Goal: Task Accomplishment & Management: Understand process/instructions

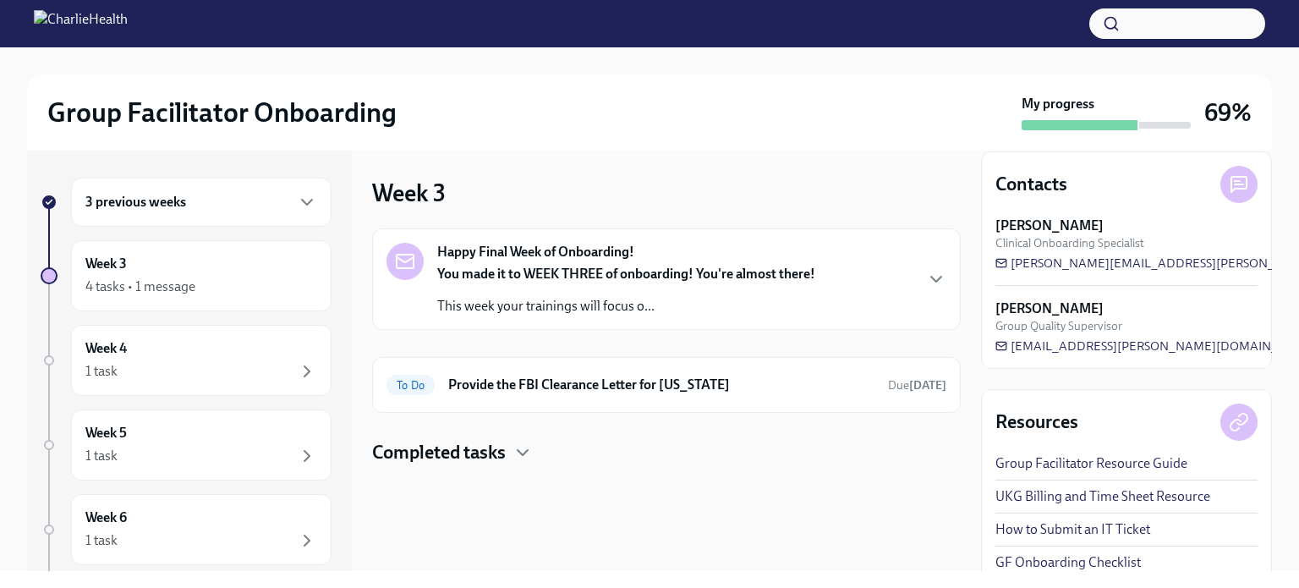
scroll to position [40, 0]
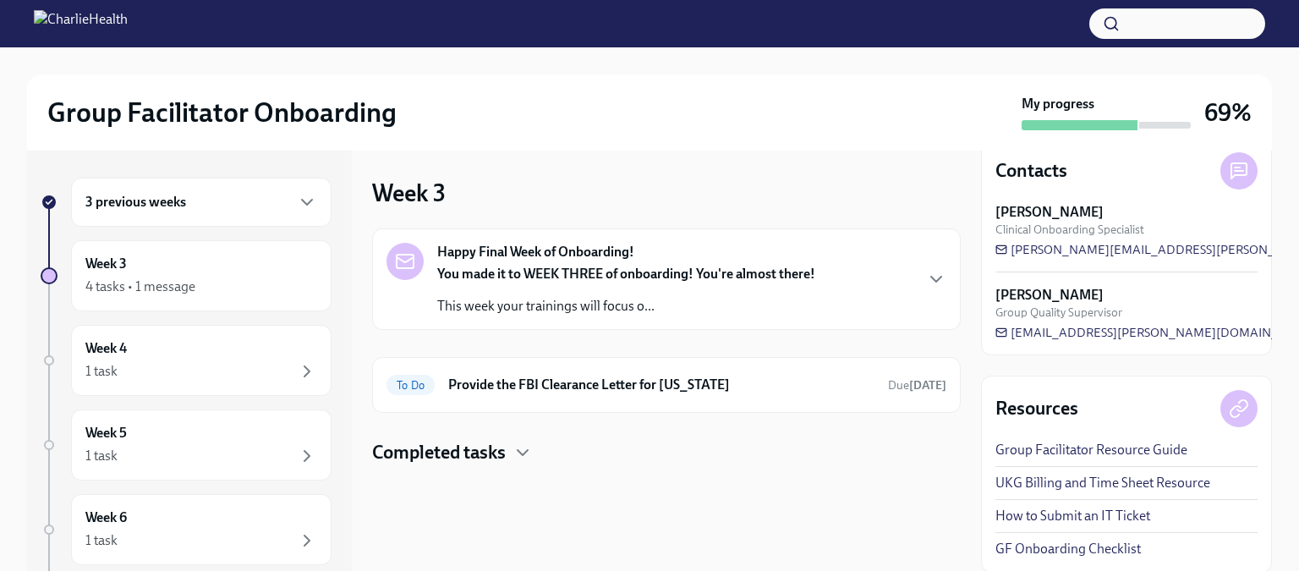
click at [514, 449] on icon "button" at bounding box center [523, 452] width 20 height 20
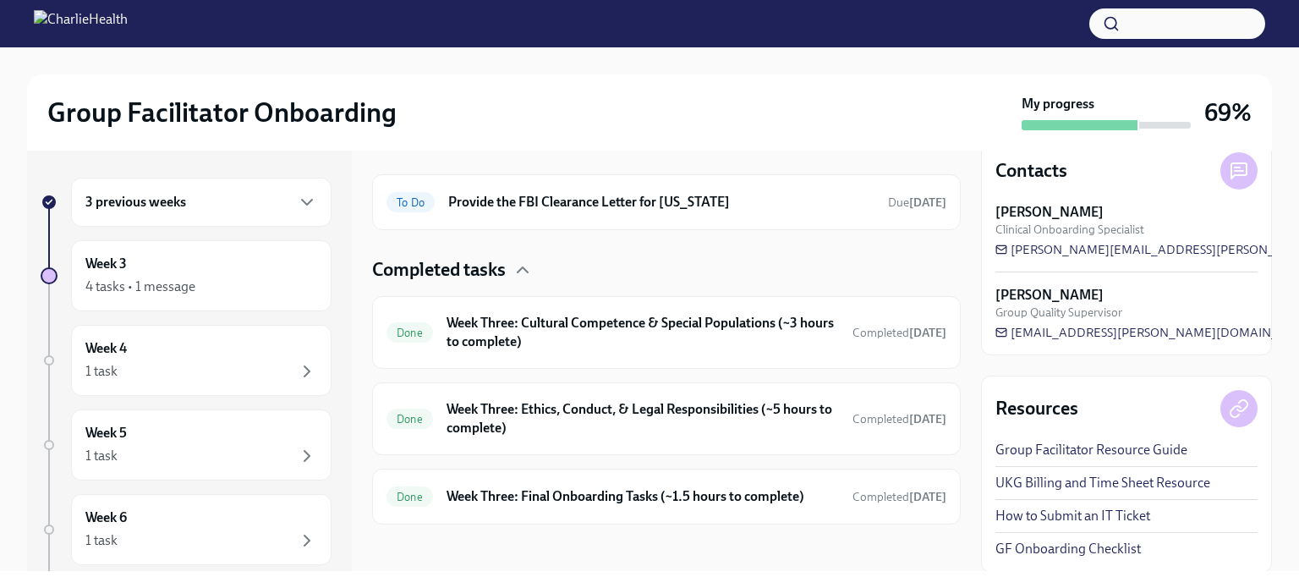
scroll to position [188, 0]
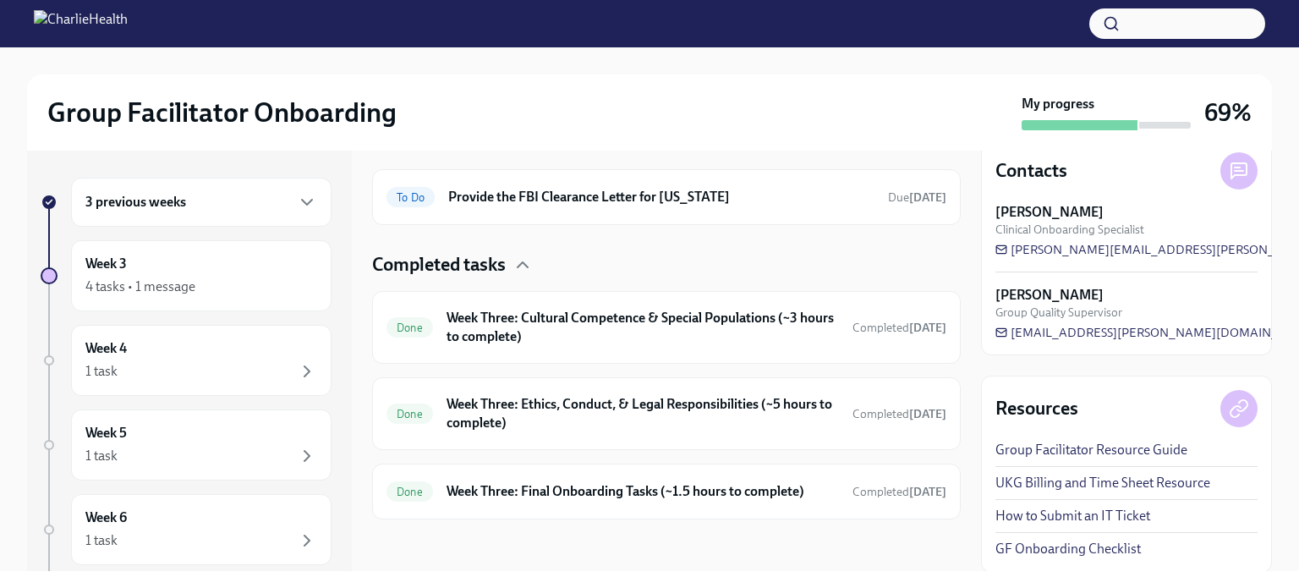
click at [227, 273] on div "Week 3 4 tasks • 1 message" at bounding box center [201, 276] width 232 height 42
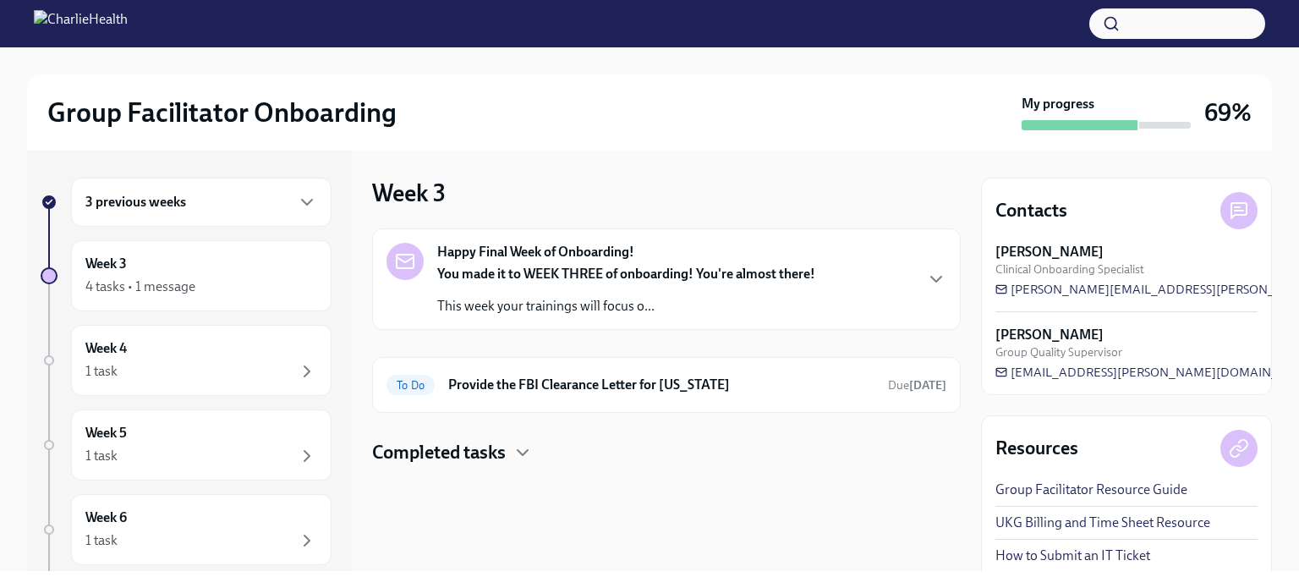
click at [183, 279] on div "4 tasks • 1 message" at bounding box center [140, 286] width 110 height 19
click at [204, 337] on div "Week 4 1 task" at bounding box center [201, 360] width 260 height 71
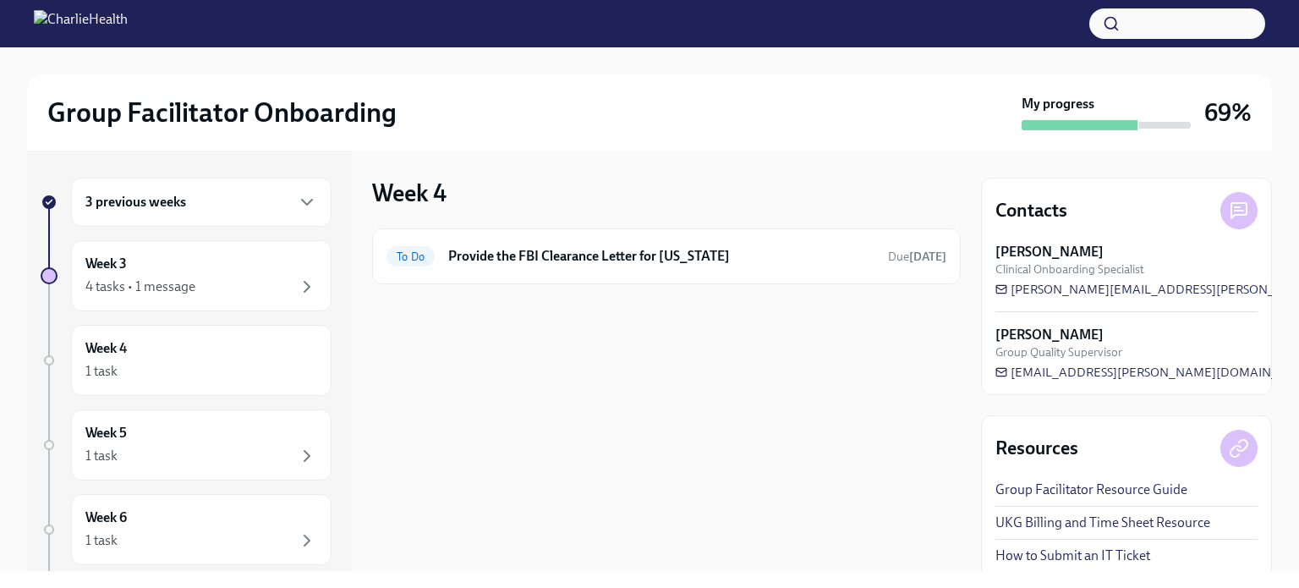
click at [240, 212] on div "3 previous weeks" at bounding box center [201, 202] width 260 height 49
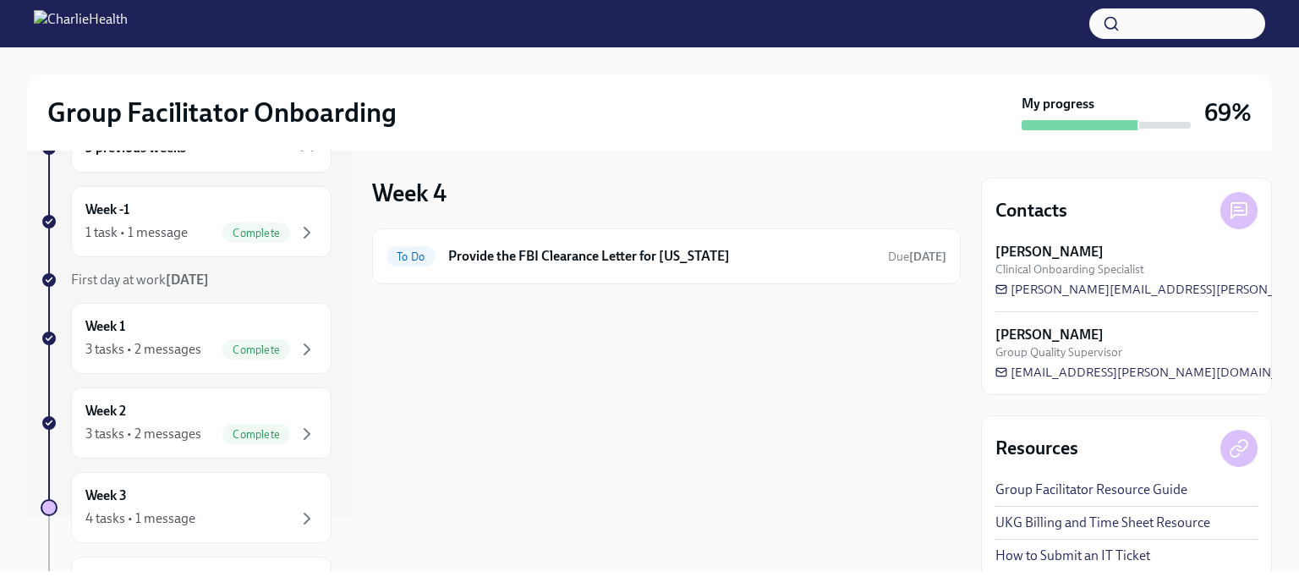
scroll to position [85, 0]
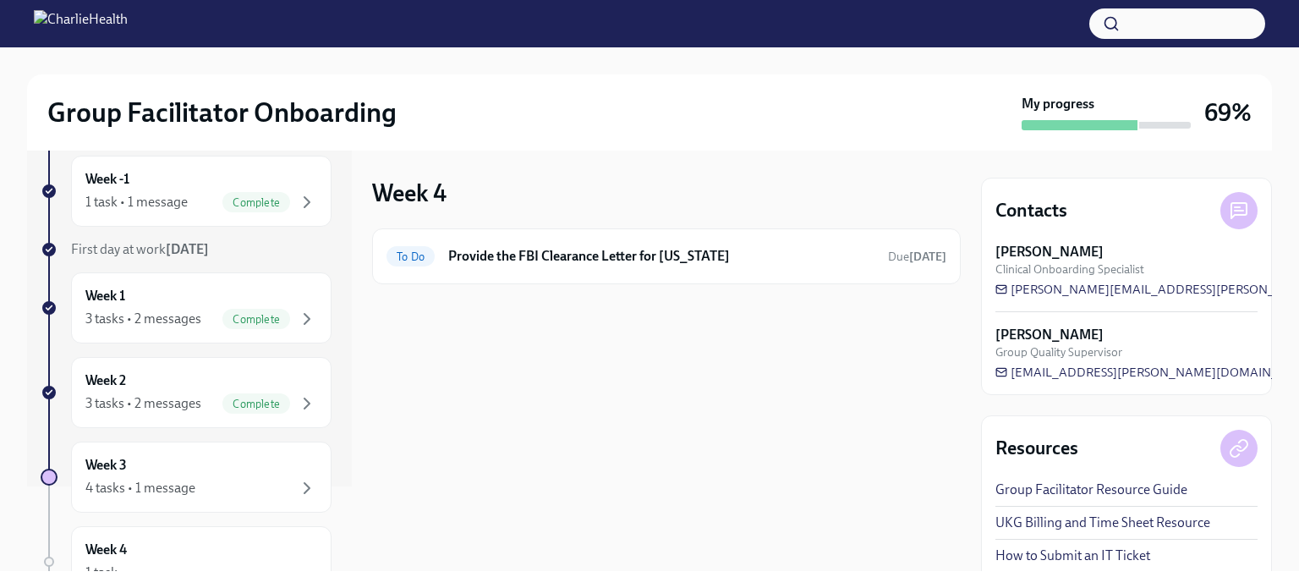
click at [229, 200] on span "Complete" at bounding box center [256, 202] width 68 height 13
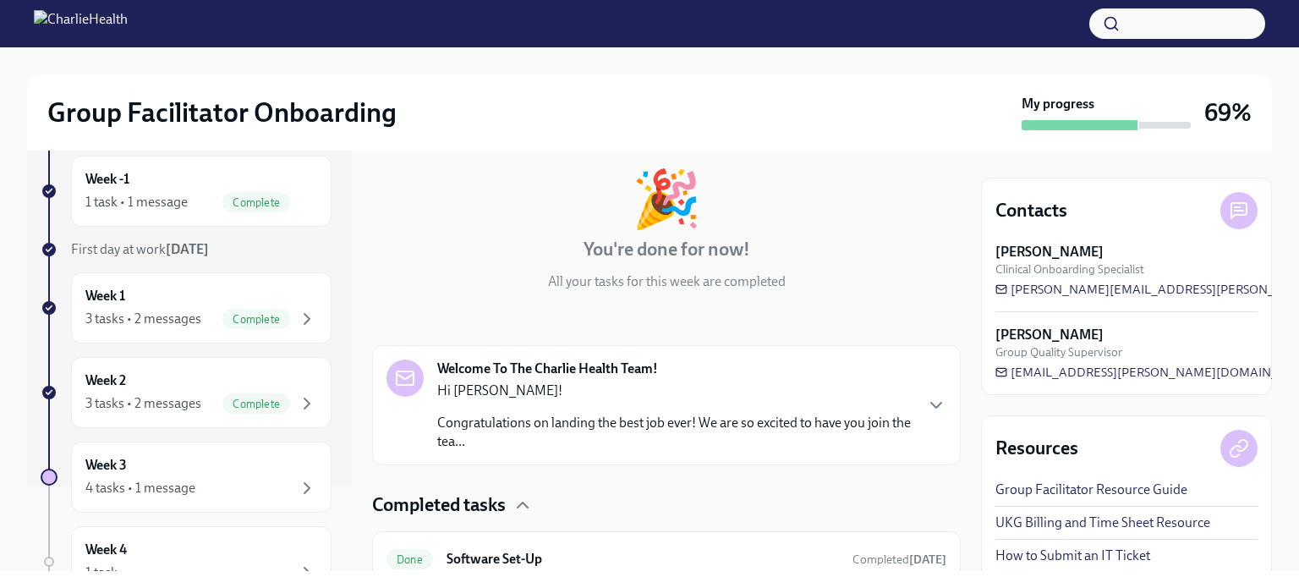
scroll to position [153, 0]
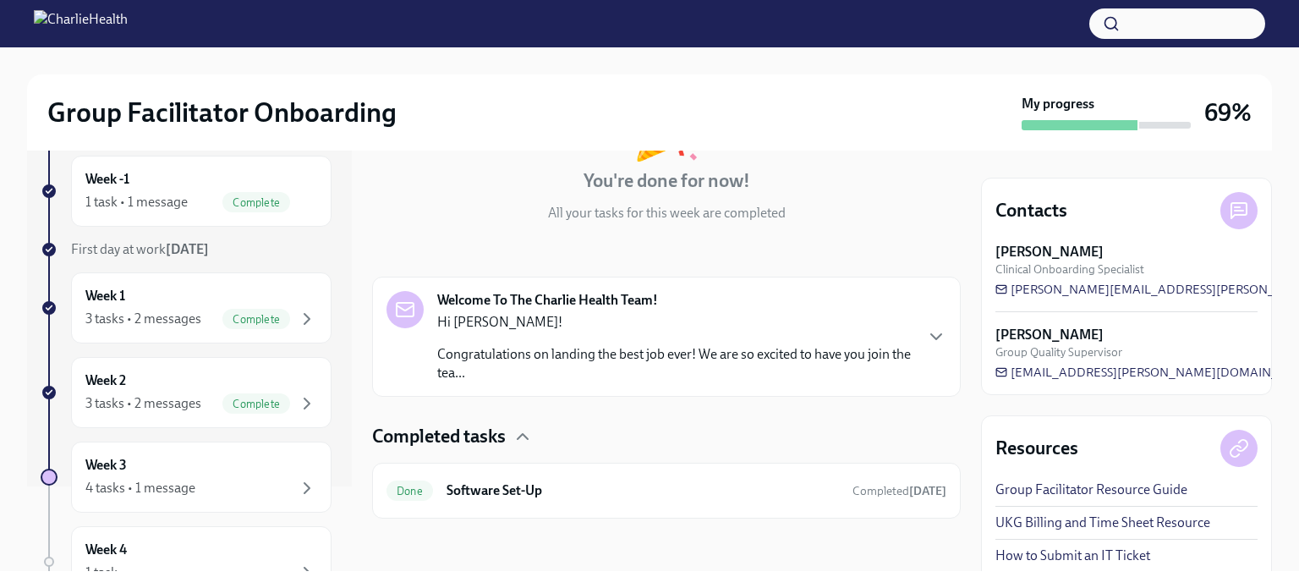
click at [746, 336] on div "Hi [PERSON_NAME]! Congratulations on landing the best job ever! We are so excit…" at bounding box center [674, 347] width 475 height 69
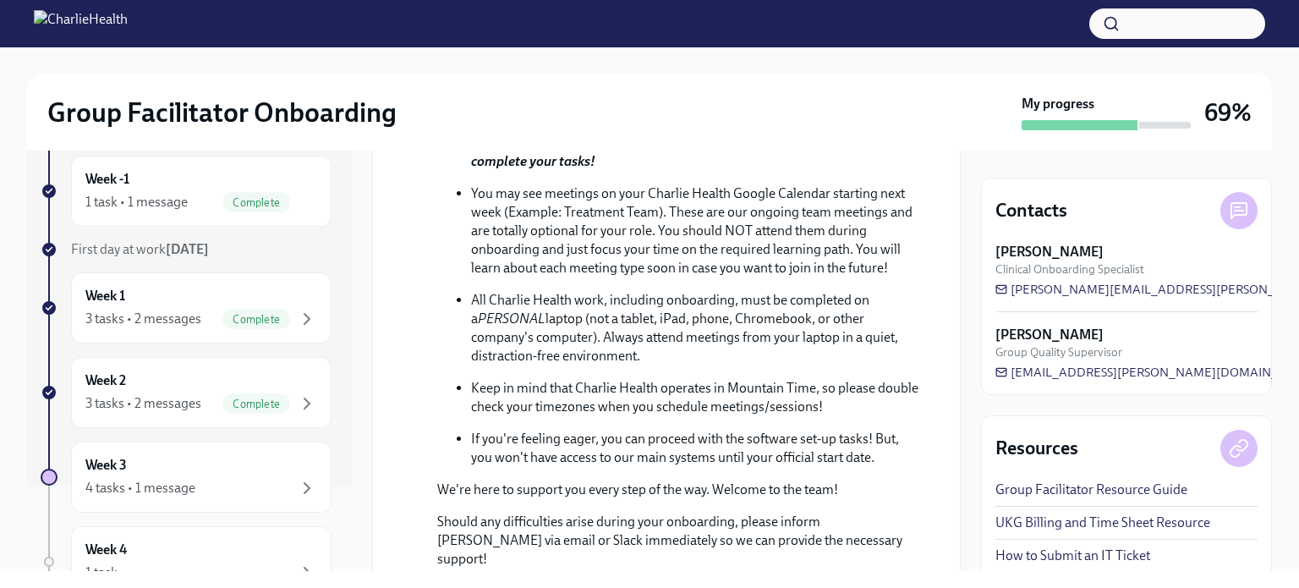
scroll to position [1008, 0]
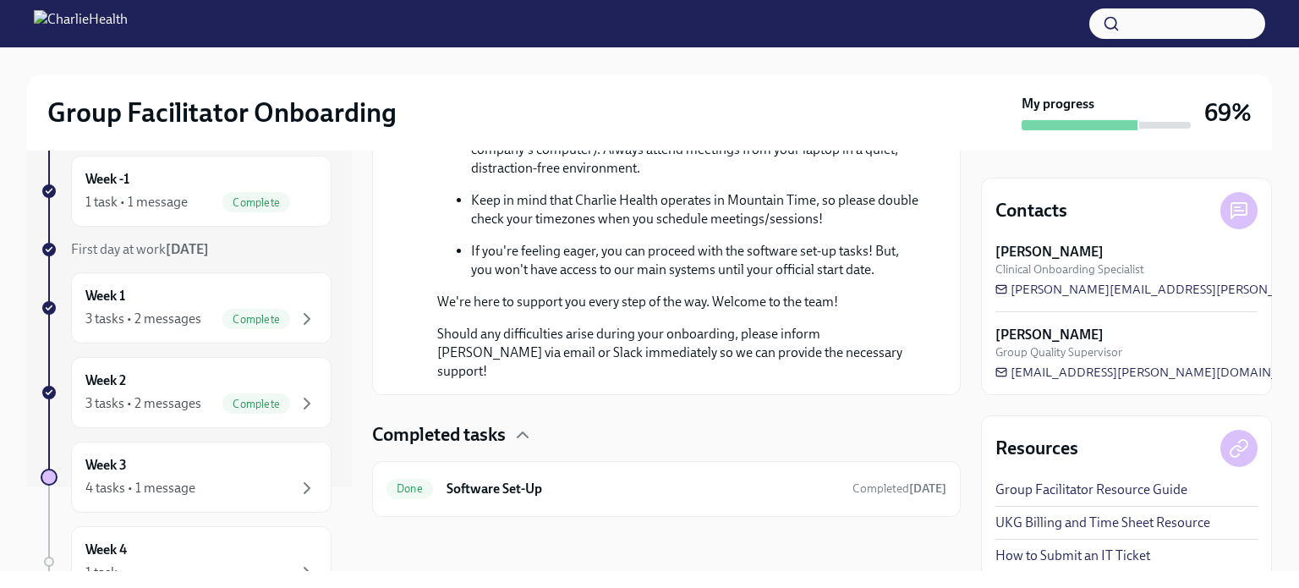
click at [540, 491] on h6 "Software Set-Up" at bounding box center [643, 489] width 392 height 19
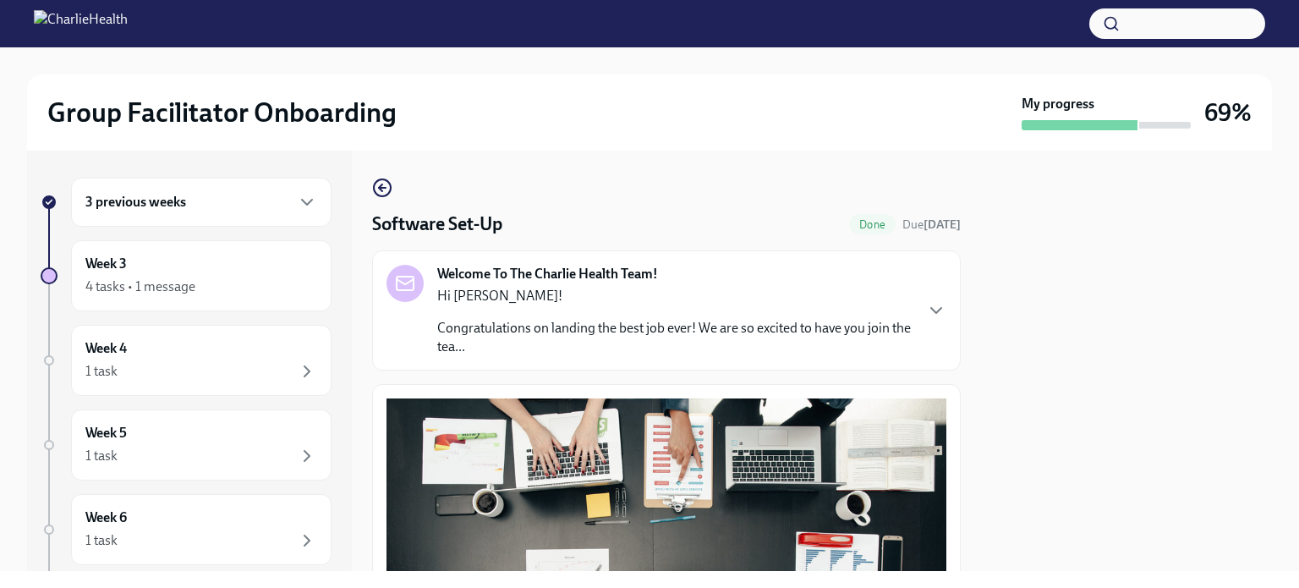
click at [381, 194] on icon "button" at bounding box center [382, 188] width 20 height 20
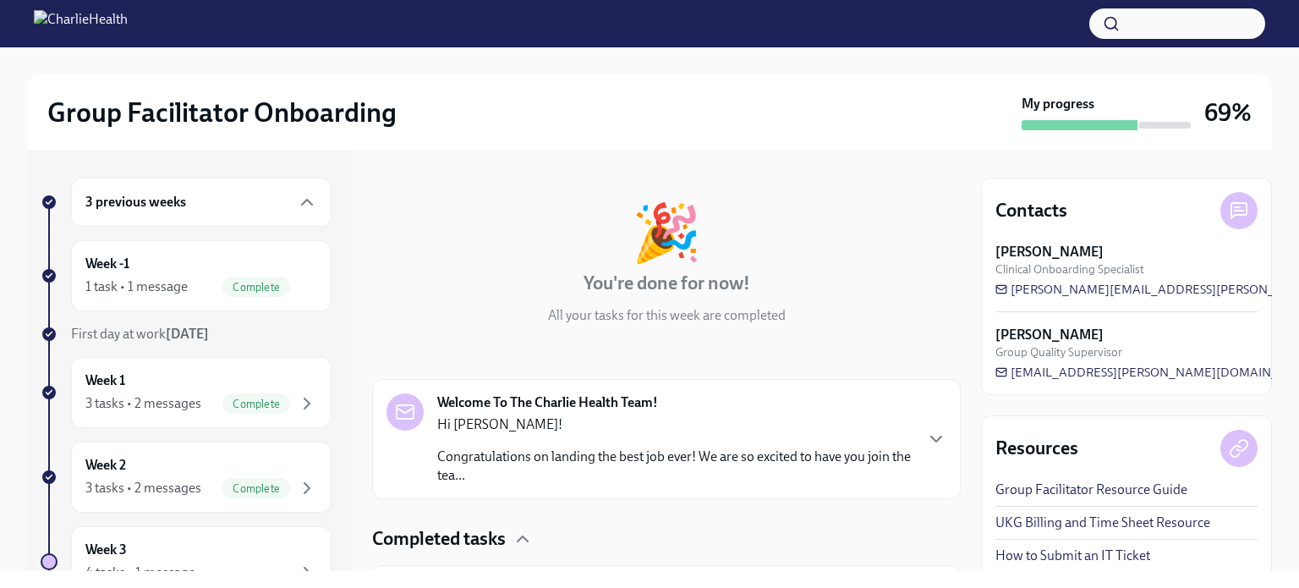
scroll to position [153, 0]
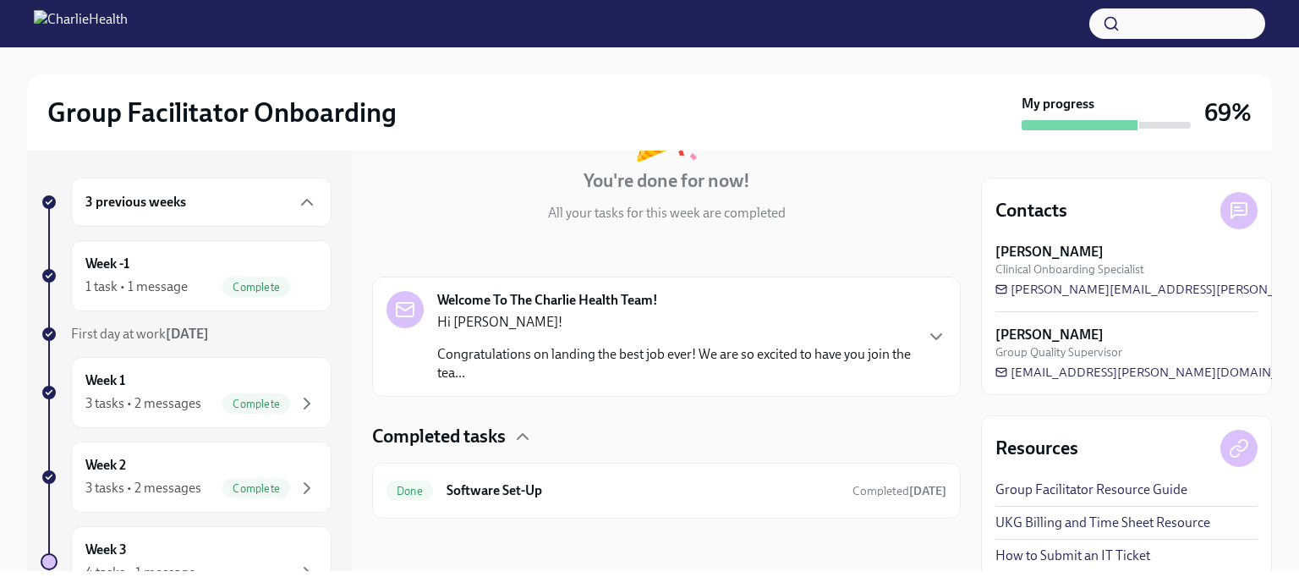
click at [220, 365] on div "Week 1 3 tasks • 2 messages Complete" at bounding box center [201, 392] width 260 height 71
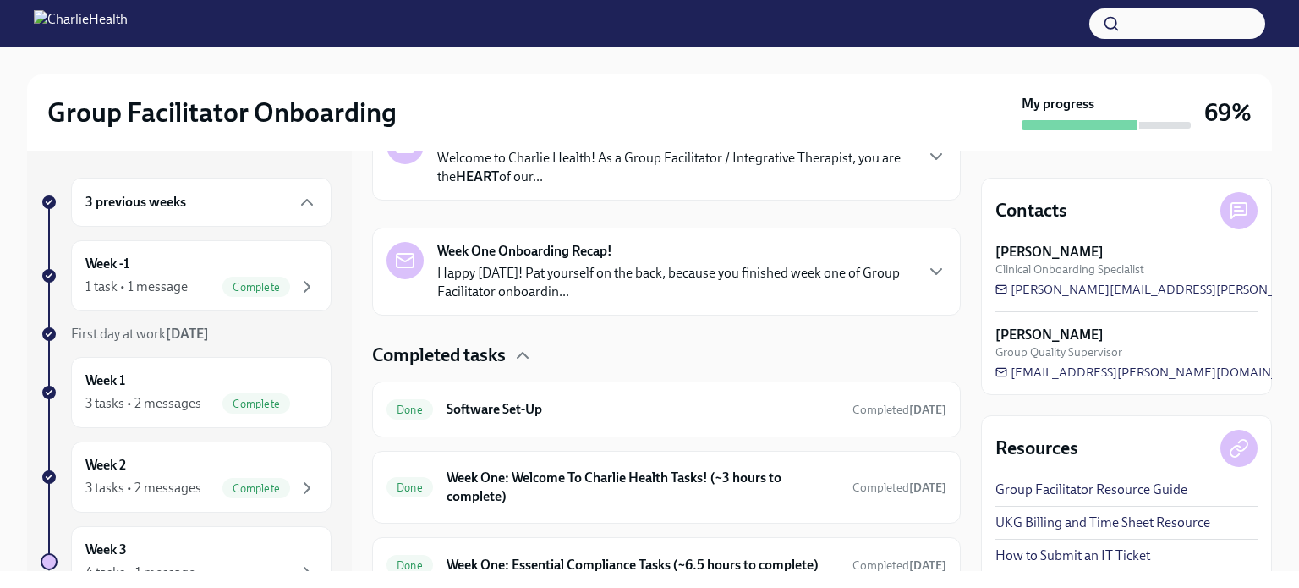
scroll to position [408, 0]
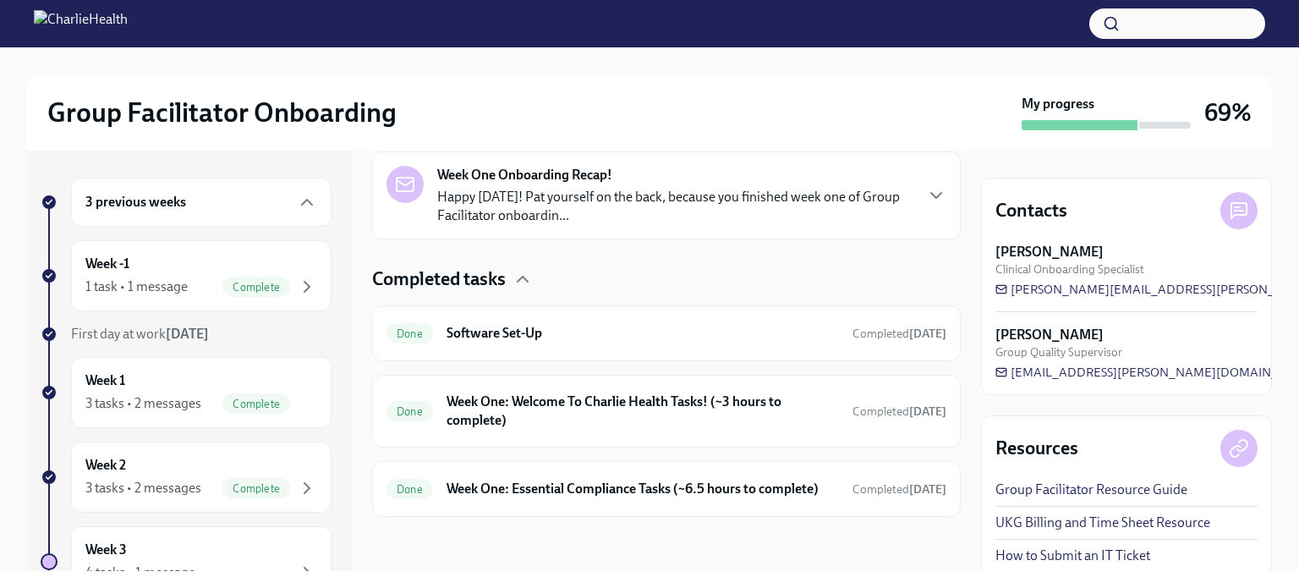
click at [658, 389] on div "Done Week One: Welcome To Charlie Health Tasks! (~3 hours to complete) Complete…" at bounding box center [667, 411] width 560 height 44
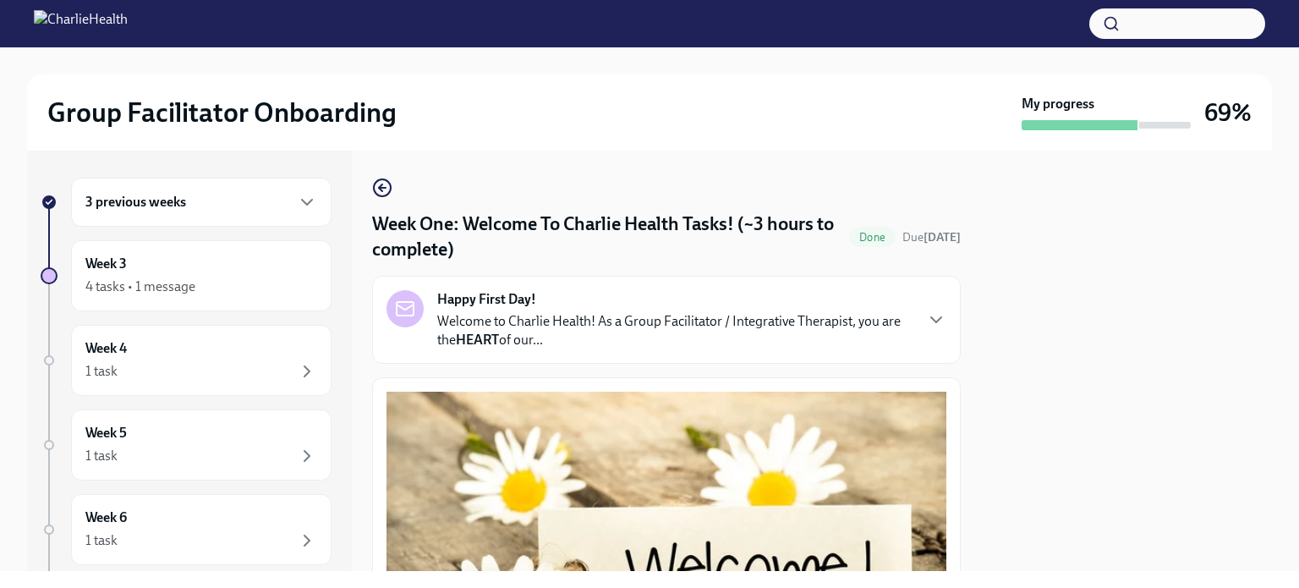
click at [379, 180] on circle "button" at bounding box center [382, 187] width 17 height 17
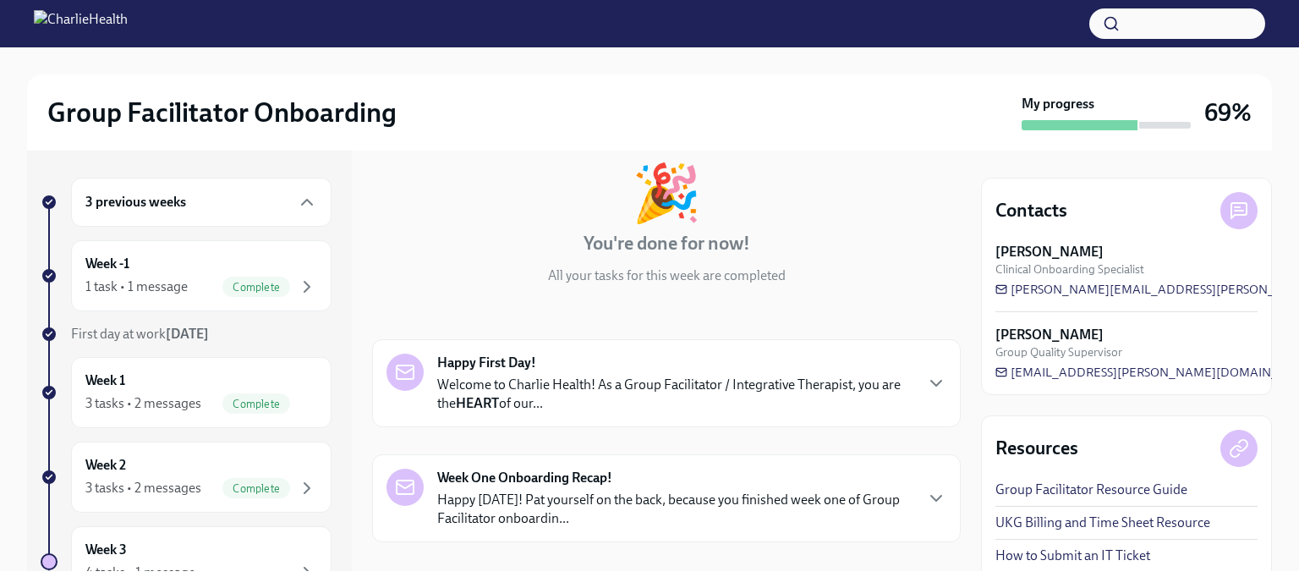
scroll to position [254, 0]
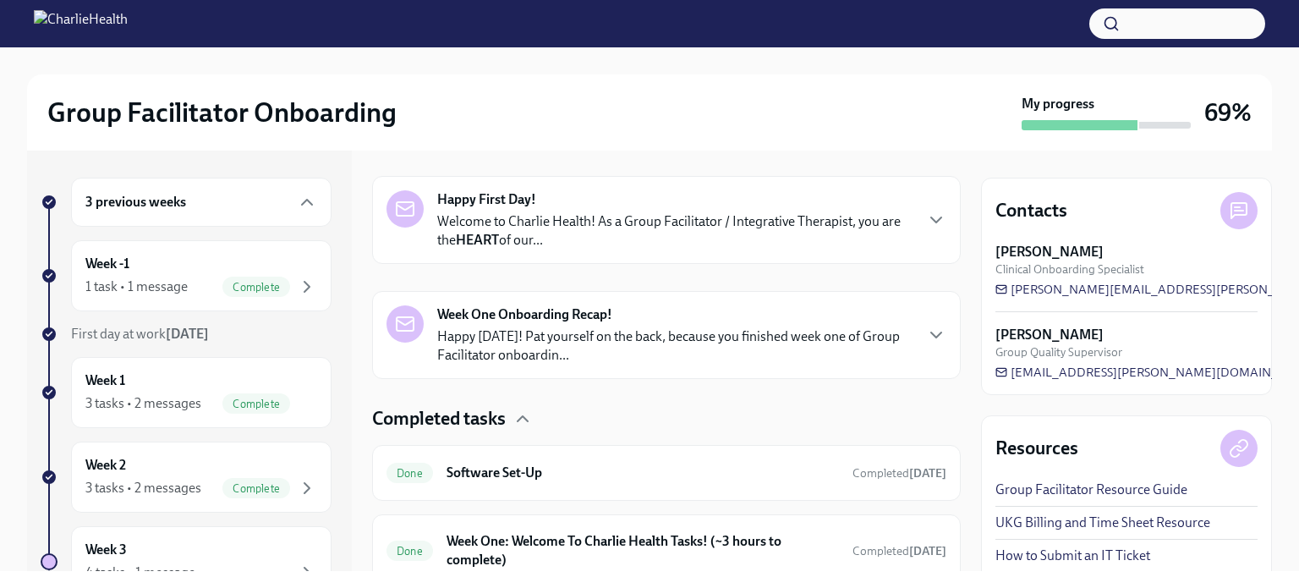
click at [589, 327] on p "Happy [DATE]! Pat yourself on the back, because you finished week one of Group …" at bounding box center [674, 345] width 475 height 37
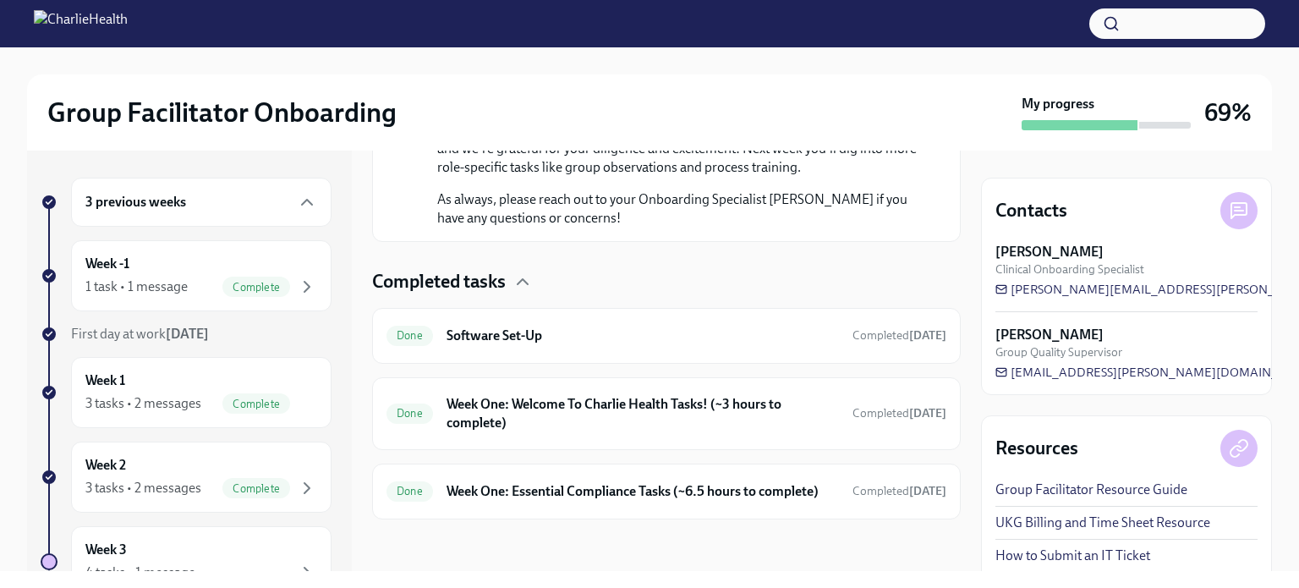
scroll to position [1275, 0]
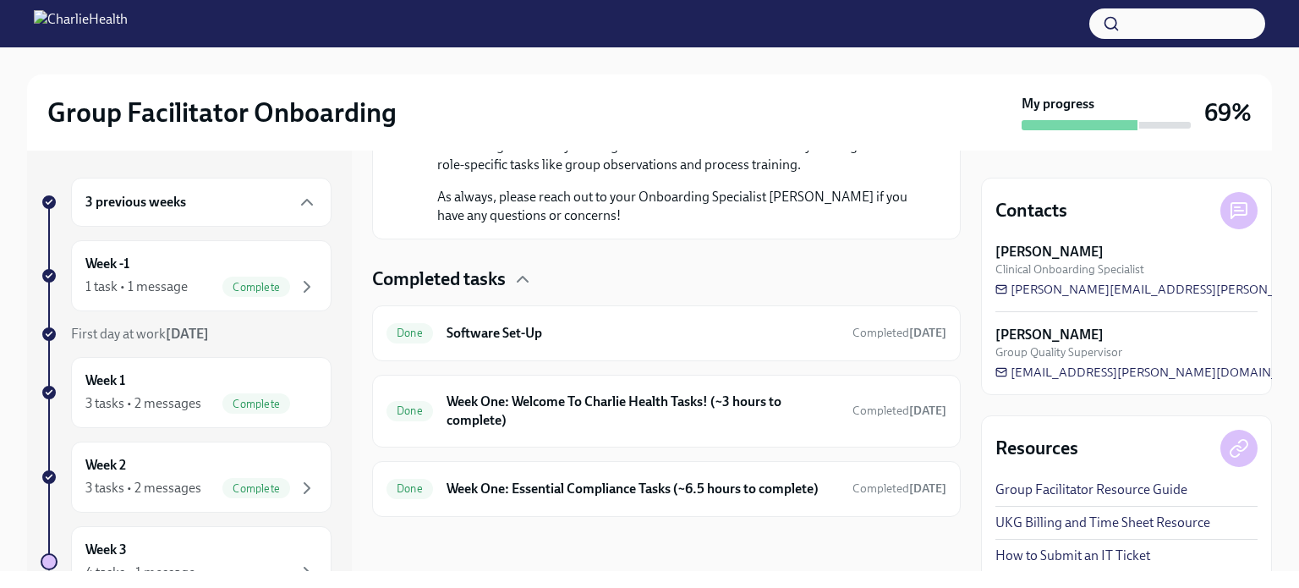
click at [586, 375] on div "Done Week One: Welcome To Charlie Health Tasks! (~3 hours to complete) Complete…" at bounding box center [666, 411] width 589 height 73
click at [590, 392] on h6 "Week One: Welcome To Charlie Health Tasks! (~3 hours to complete)" at bounding box center [643, 410] width 392 height 37
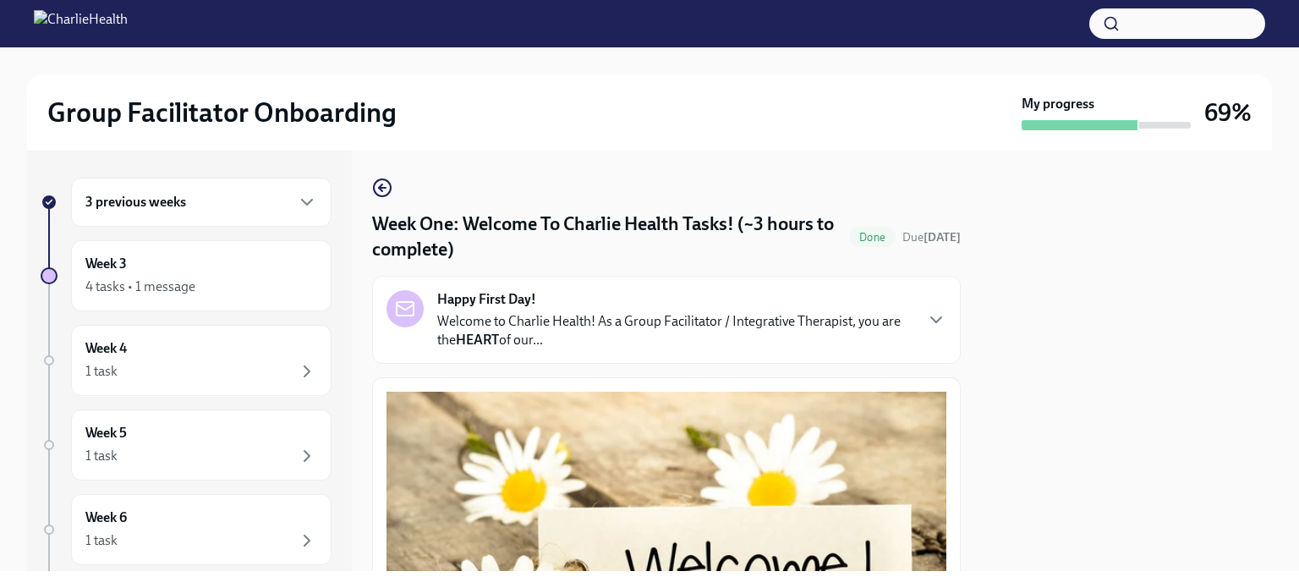
click at [370, 185] on div "3 previous weeks Week 3 4 tasks • 1 message Week 4 1 task Week 5 1 task Week 6 …" at bounding box center [649, 361] width 1245 height 420
click at [382, 185] on icon "button" at bounding box center [380, 187] width 3 height 7
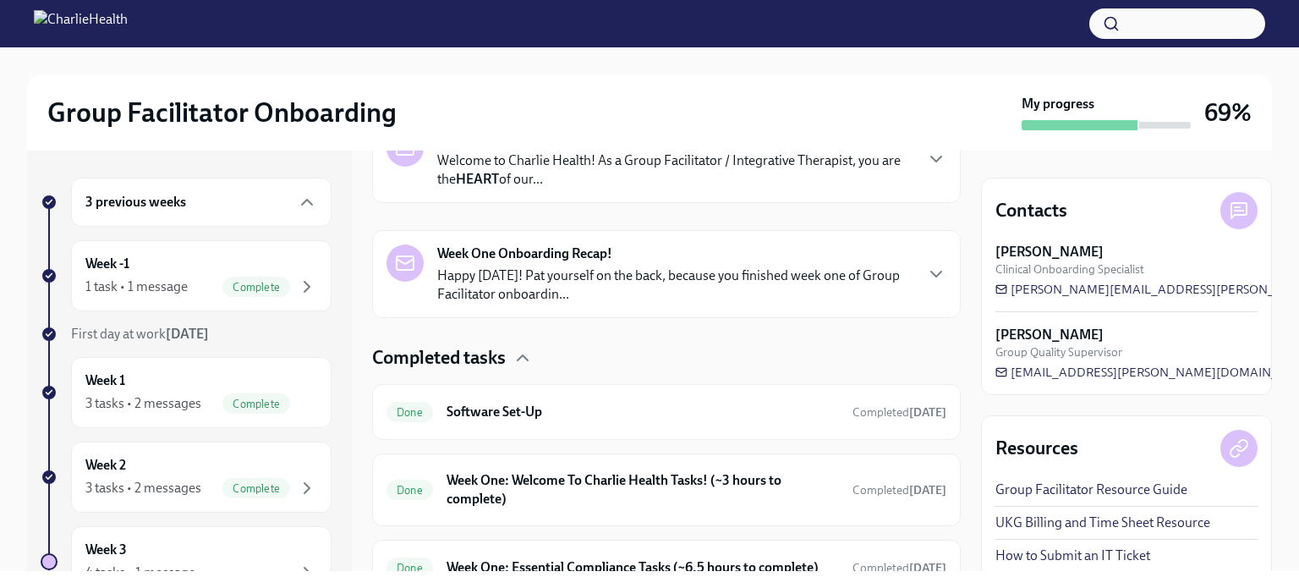
scroll to position [408, 0]
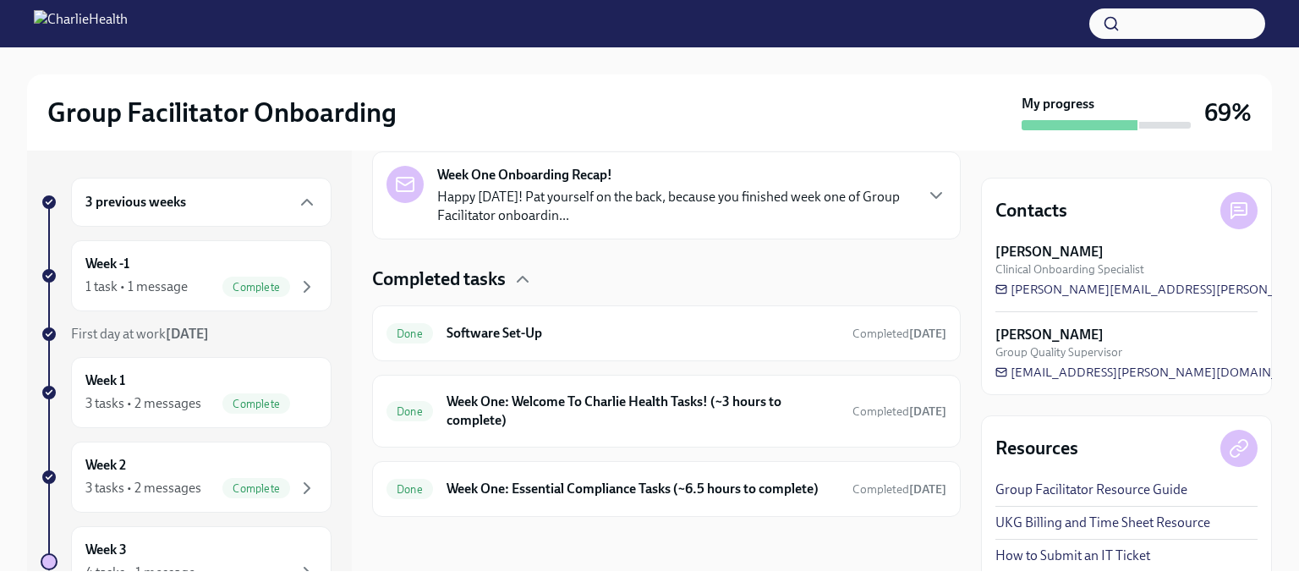
click at [699, 481] on h6 "Week One: Essential Compliance Tasks (~6.5 hours to complete)" at bounding box center [643, 489] width 392 height 19
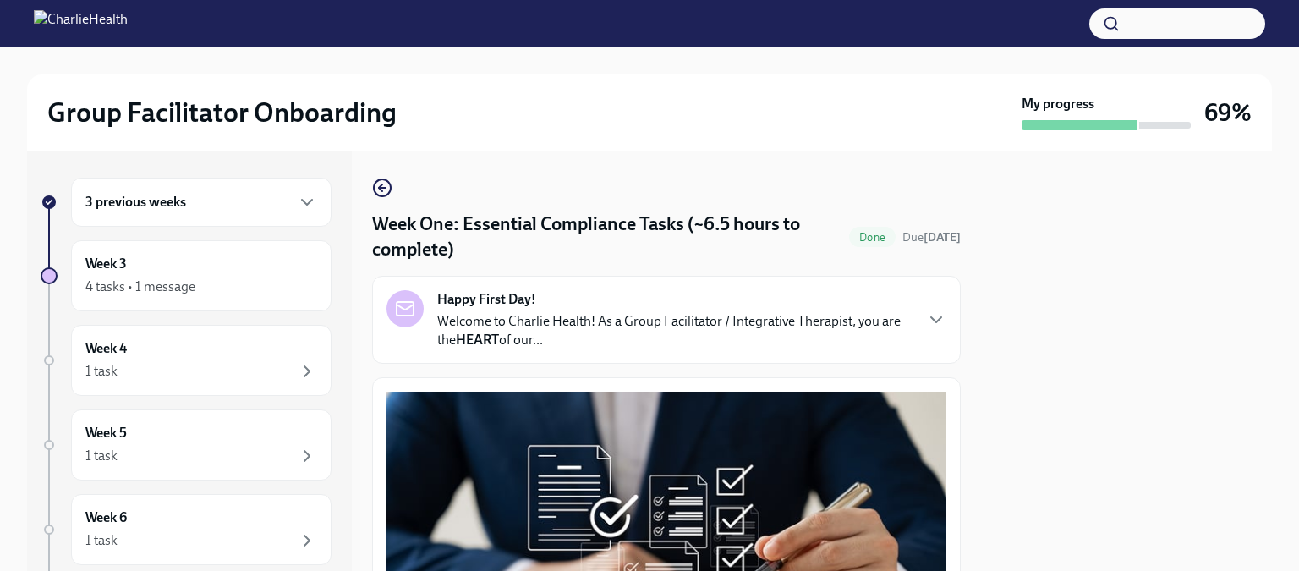
click at [372, 189] on icon "button" at bounding box center [382, 188] width 20 height 20
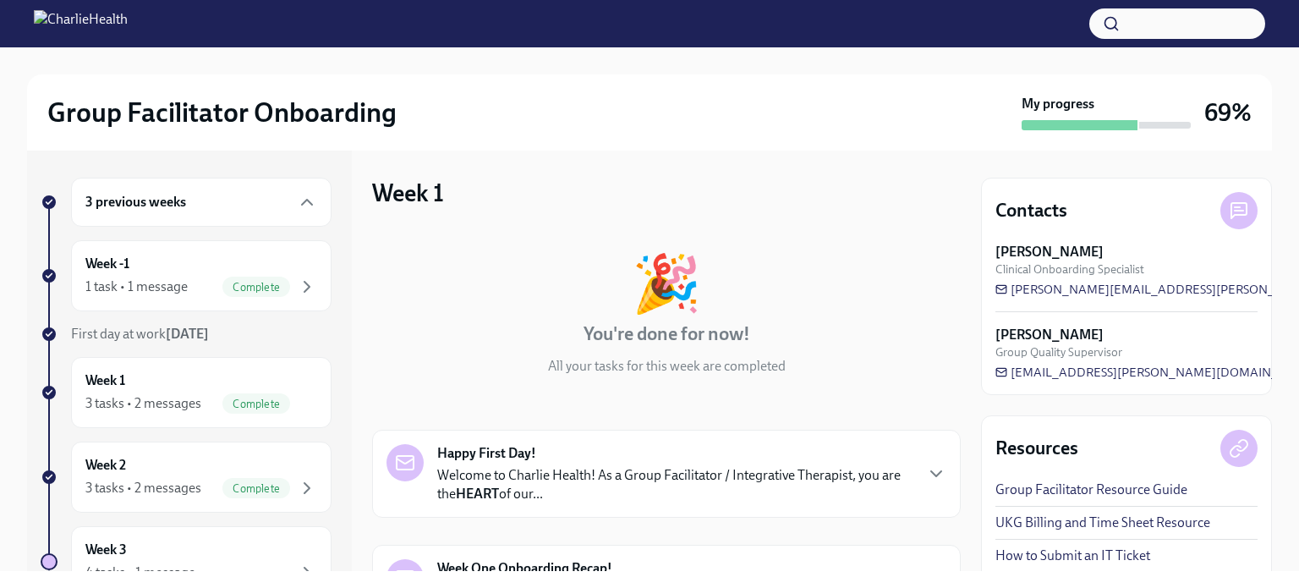
click at [215, 472] on div "Week 2 3 tasks • 2 messages Complete" at bounding box center [201, 477] width 232 height 42
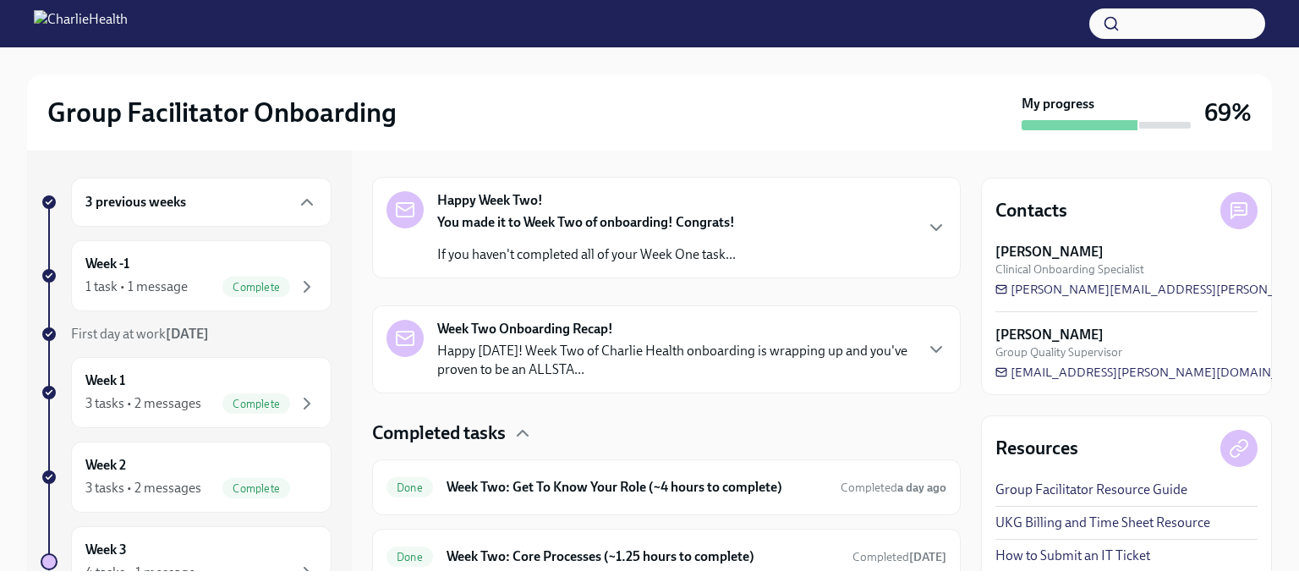
scroll to position [254, 0]
click at [663, 229] on strong "You made it to Week Two of onboarding! Congrats!" at bounding box center [586, 221] width 298 height 16
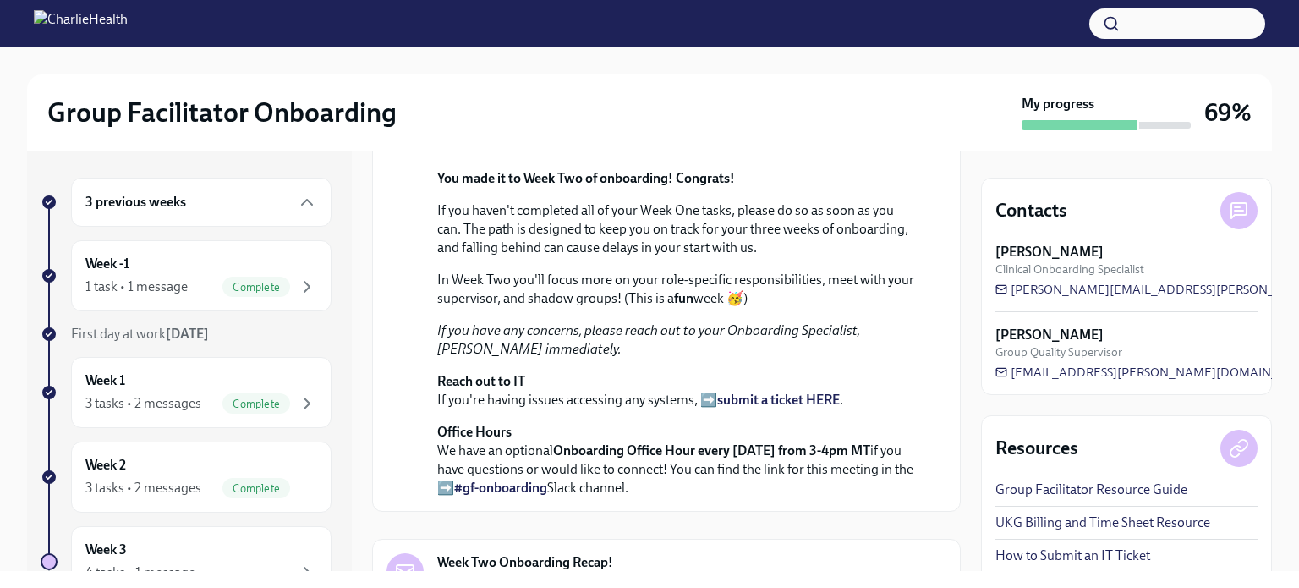
scroll to position [804, 0]
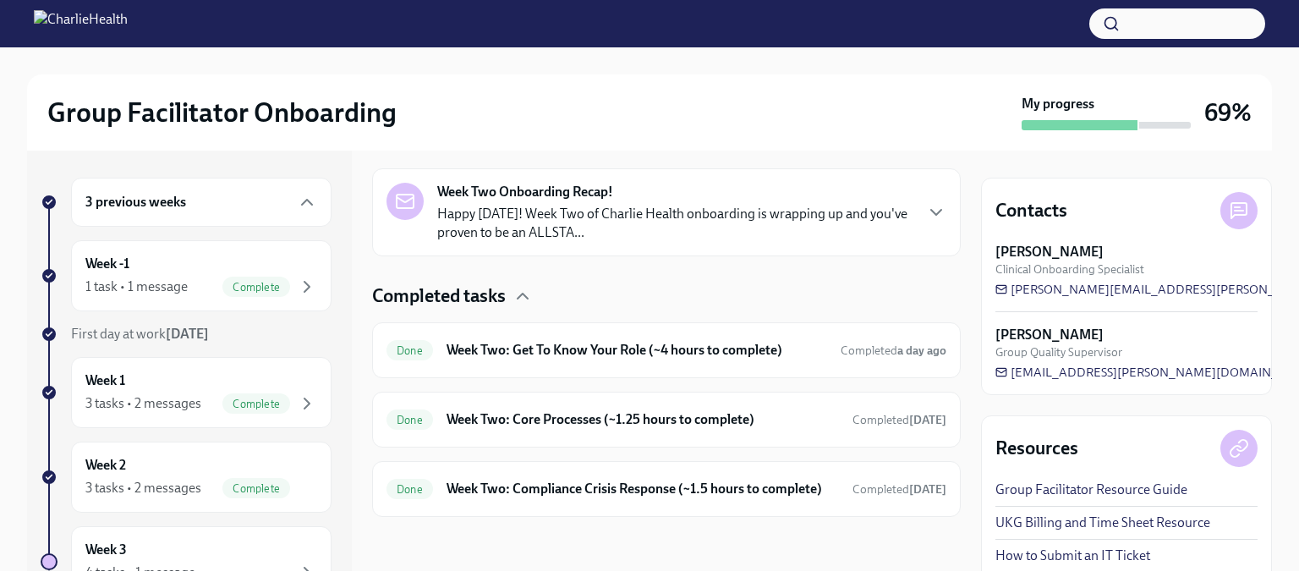
click at [628, 242] on div "Week Two Onboarding Recap! Happy [DATE]! Week Two of Charlie Health onboarding …" at bounding box center [674, 212] width 475 height 59
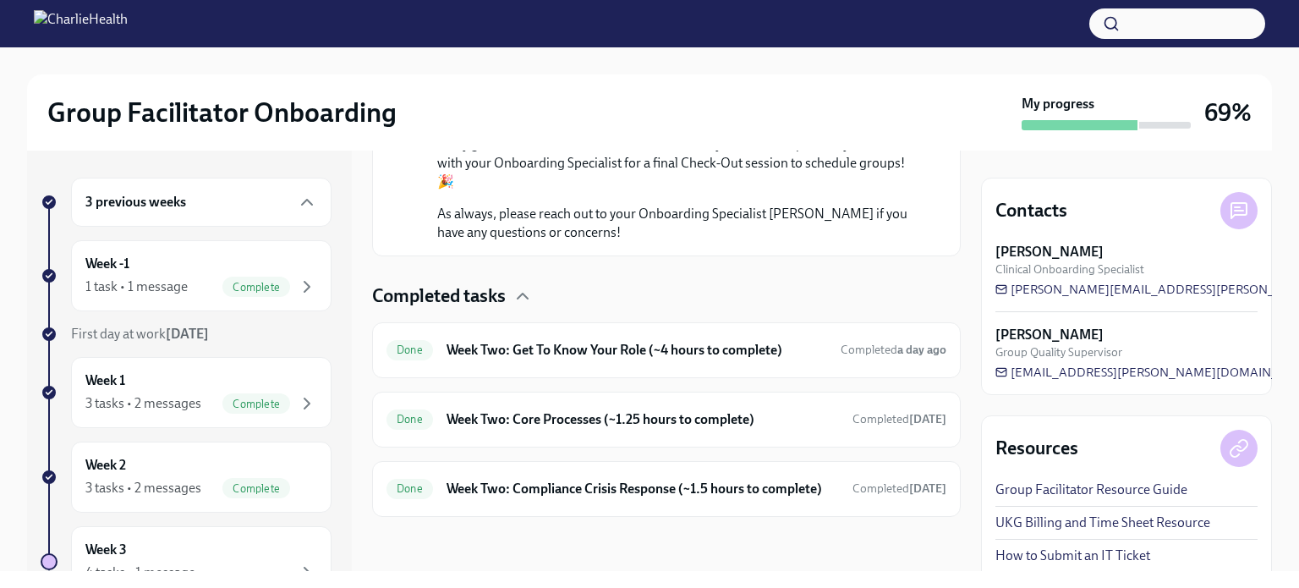
scroll to position [1650, 0]
click at [612, 364] on div "Done Week Two: Get To Know Your Role (~4 hours to complete) Completed a day ago" at bounding box center [667, 350] width 560 height 27
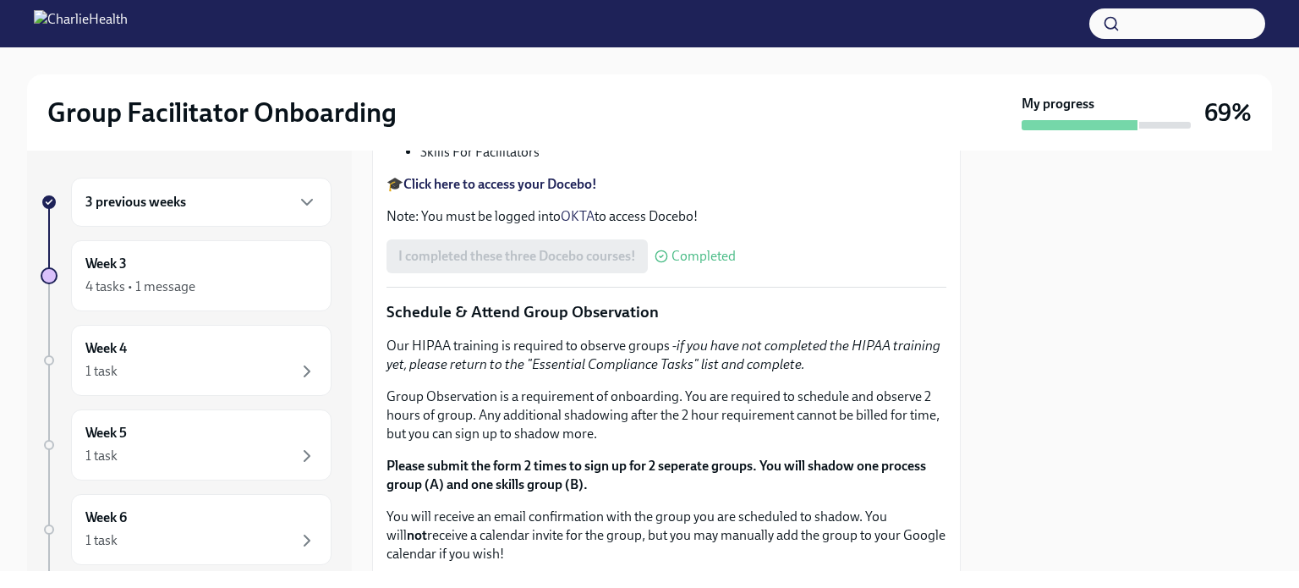
scroll to position [791, 0]
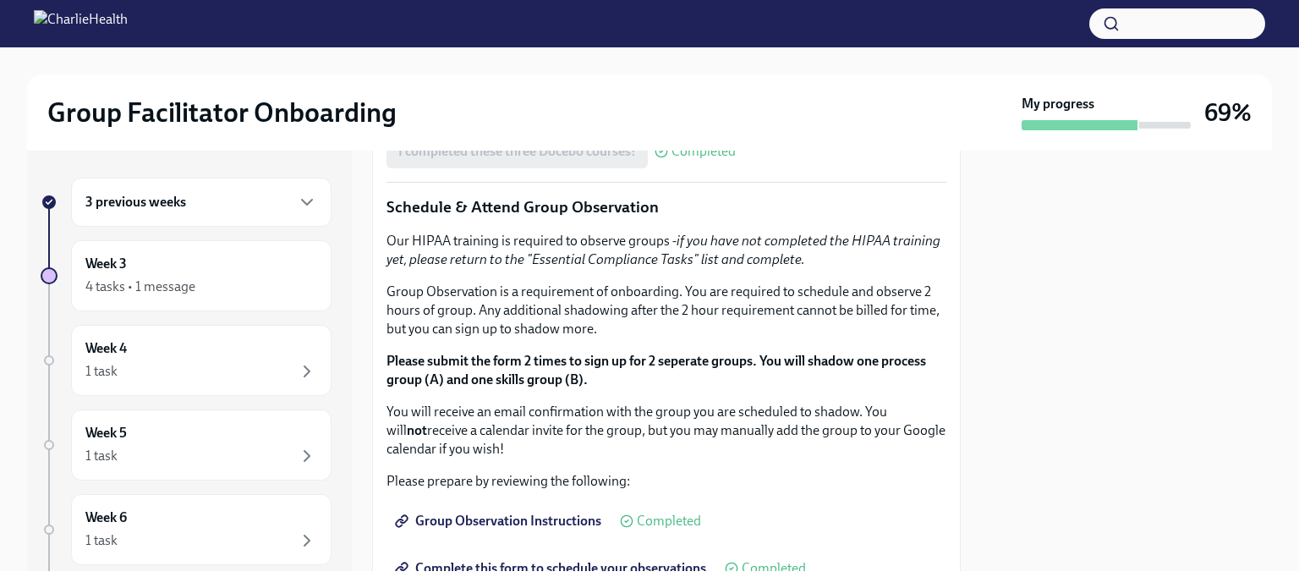
drag, startPoint x: 551, startPoint y: 310, endPoint x: 836, endPoint y: 310, distance: 285.0
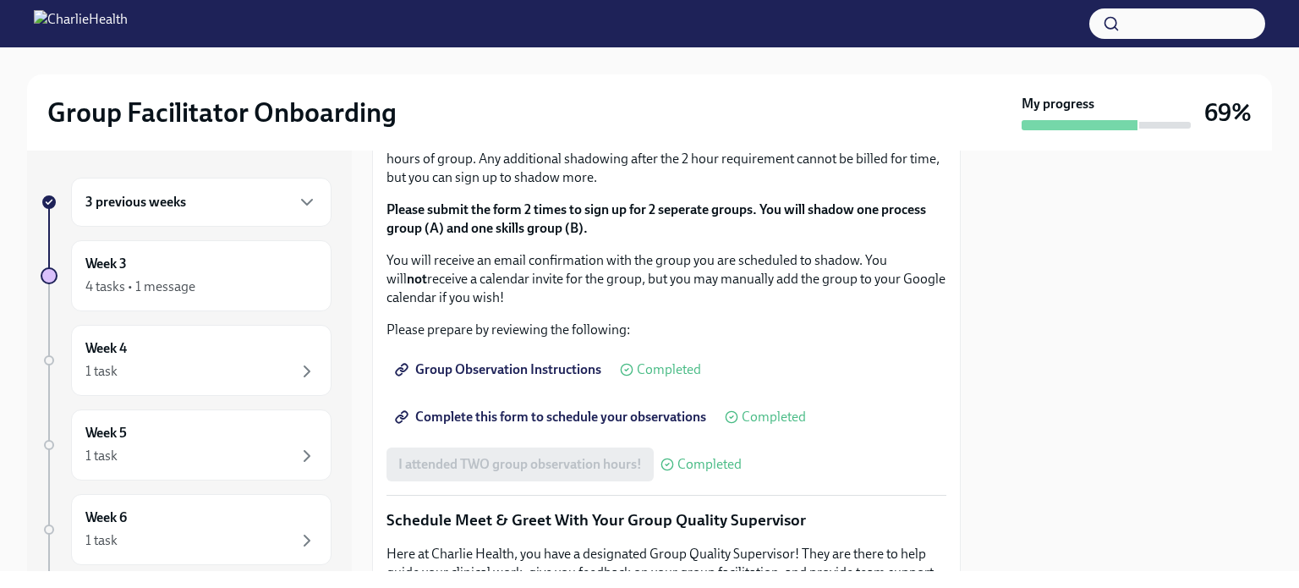
scroll to position [960, 0]
